Goal: Find specific page/section: Find specific page/section

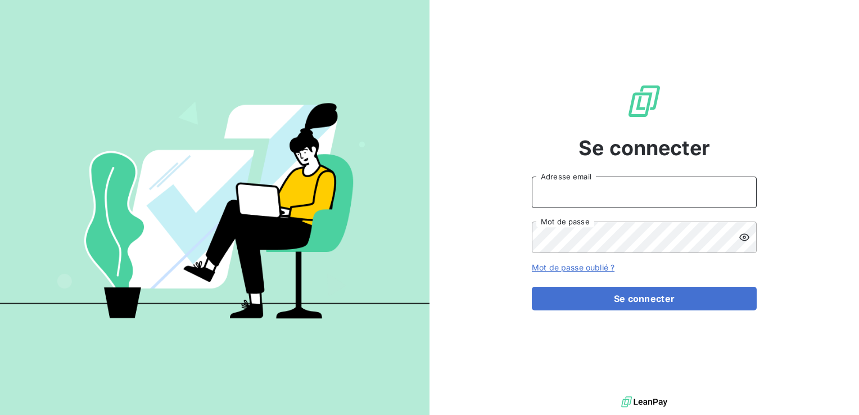
click at [591, 195] on input "Adresse email" at bounding box center [644, 191] width 225 height 31
type input "ffelvia@rcigroup.fr"
click at [550, 400] on div at bounding box center [643, 403] width 429 height 21
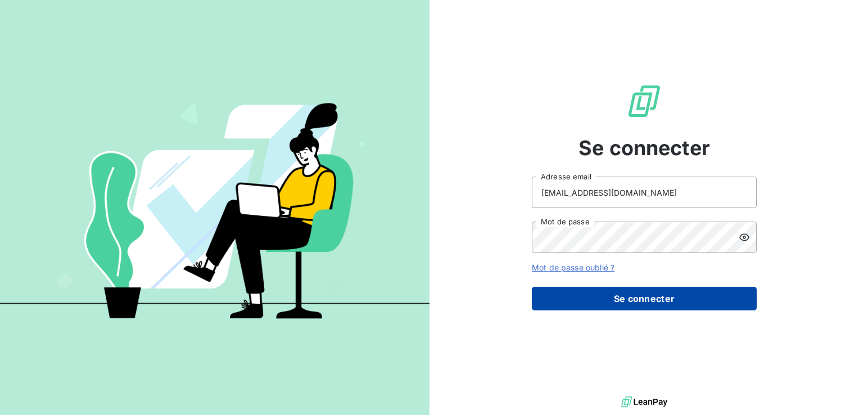
click at [602, 301] on button "Se connecter" at bounding box center [644, 299] width 225 height 24
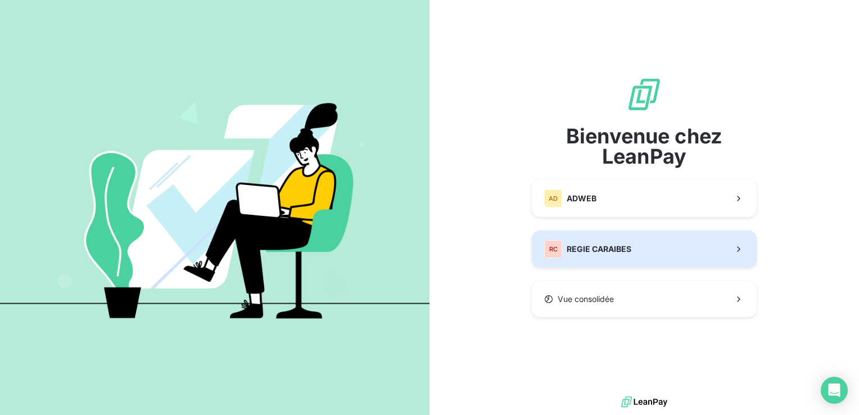
click at [573, 253] on span "REGIE CARAIBES" at bounding box center [599, 248] width 65 height 11
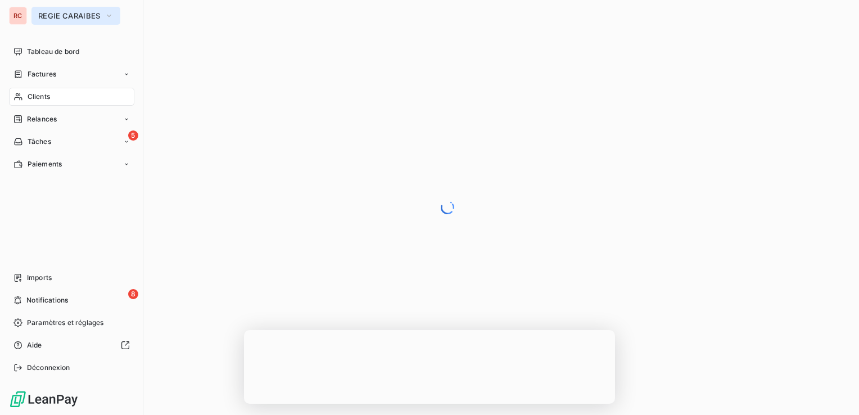
click at [41, 17] on span "REGIE CARAIBES" at bounding box center [69, 15] width 62 height 9
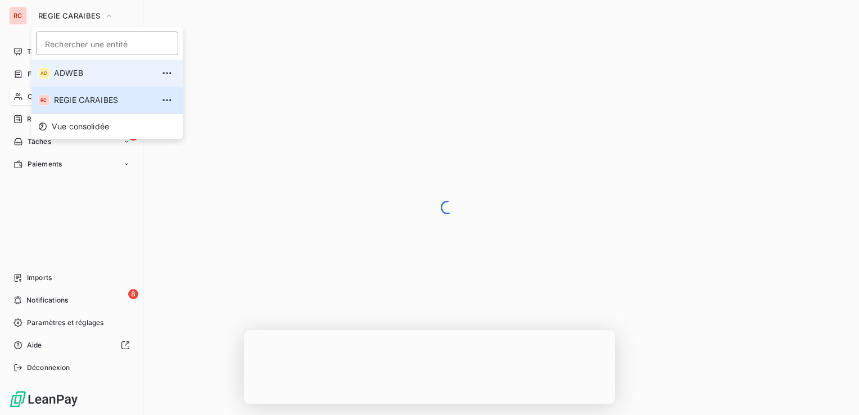
click at [70, 70] on span "ADWEB" at bounding box center [103, 72] width 99 height 11
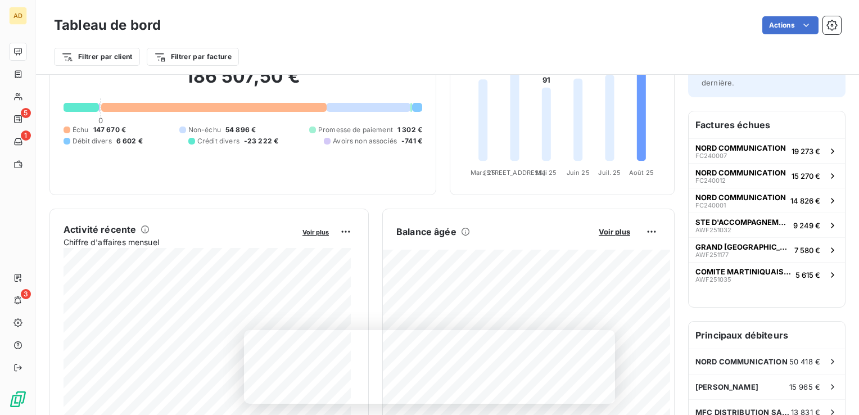
scroll to position [112, 0]
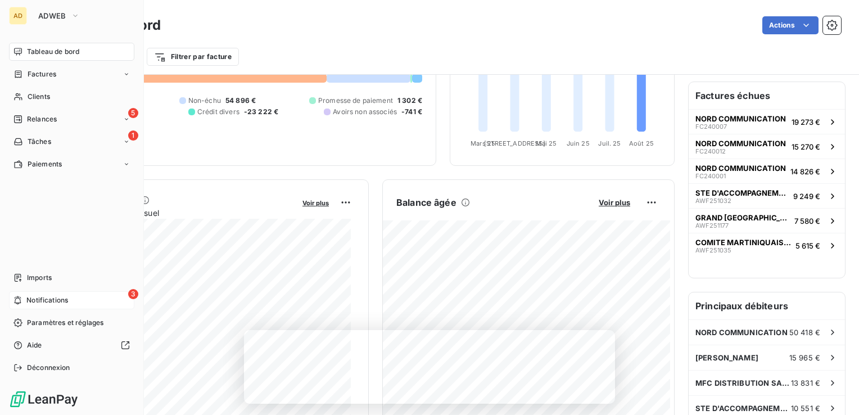
click at [37, 298] on span "Notifications" at bounding box center [47, 300] width 42 height 10
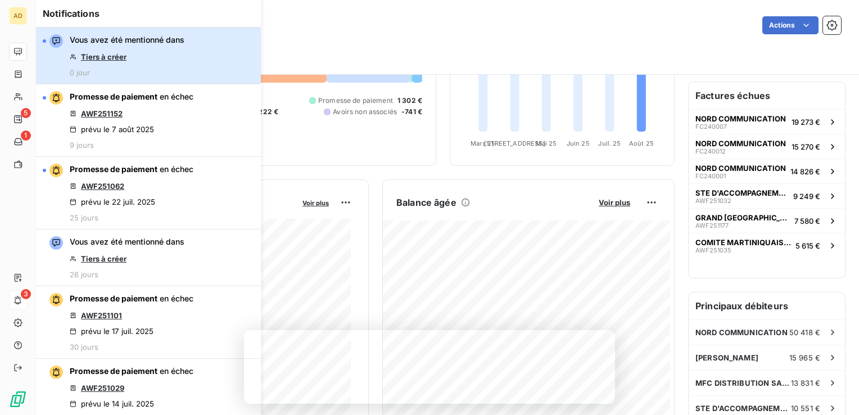
click at [151, 70] on div "Vous avez été mentionné dans Tiers à créer 0 jour" at bounding box center [127, 55] width 115 height 43
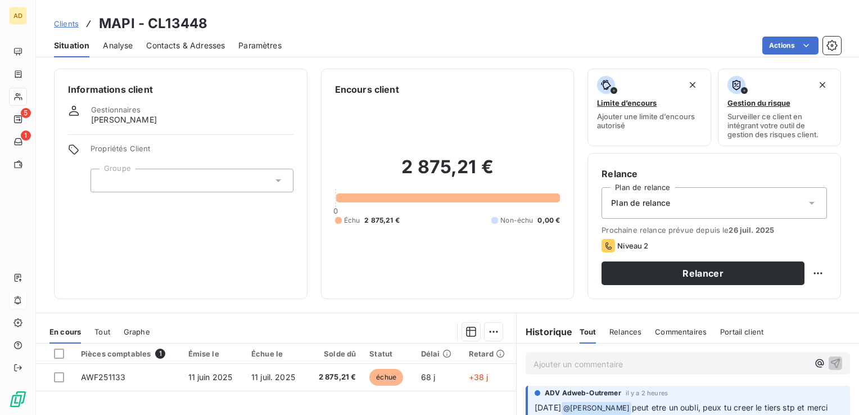
click at [158, 44] on span "Contacts & Adresses" at bounding box center [185, 45] width 79 height 11
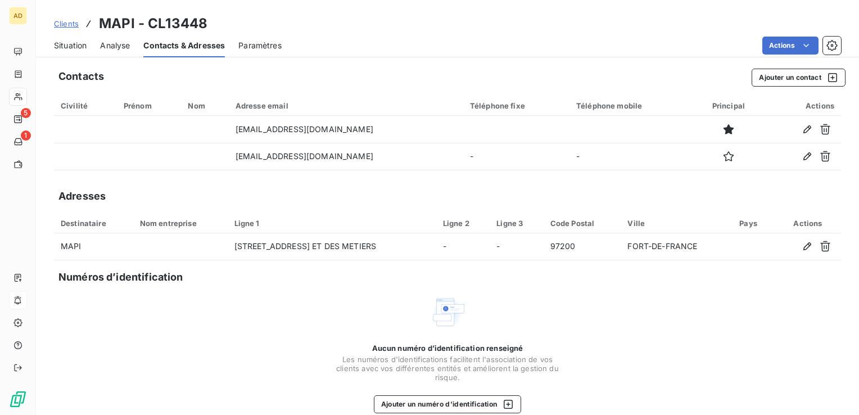
click at [61, 43] on span "Situation" at bounding box center [70, 45] width 33 height 11
